Goal: Navigation & Orientation: Find specific page/section

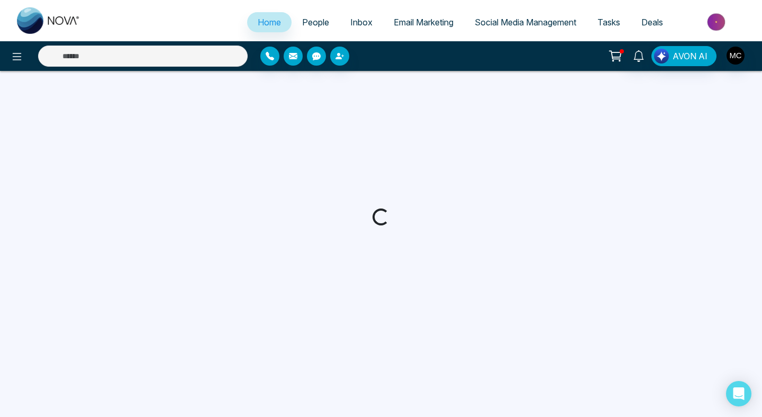
select select "*"
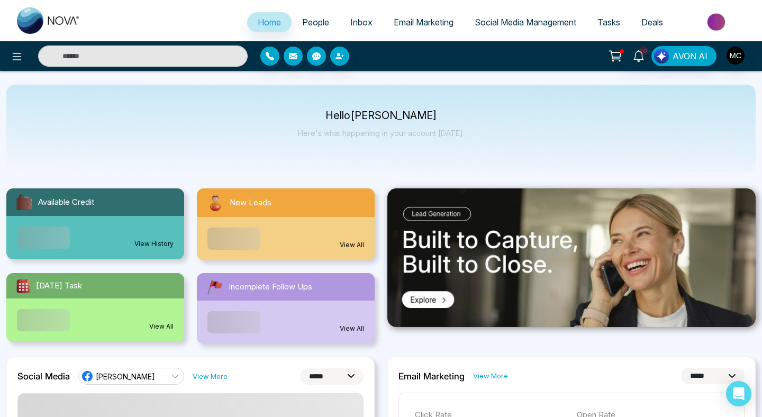
click at [281, 233] on div "View All" at bounding box center [286, 238] width 178 height 43
